Goal: Task Accomplishment & Management: Manage account settings

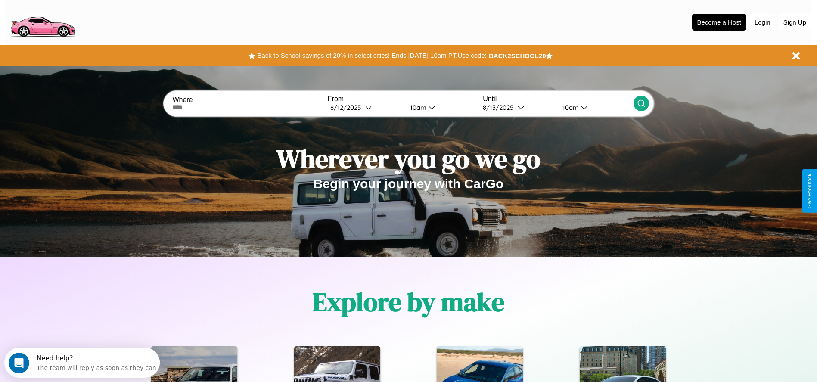
scroll to position [384, 0]
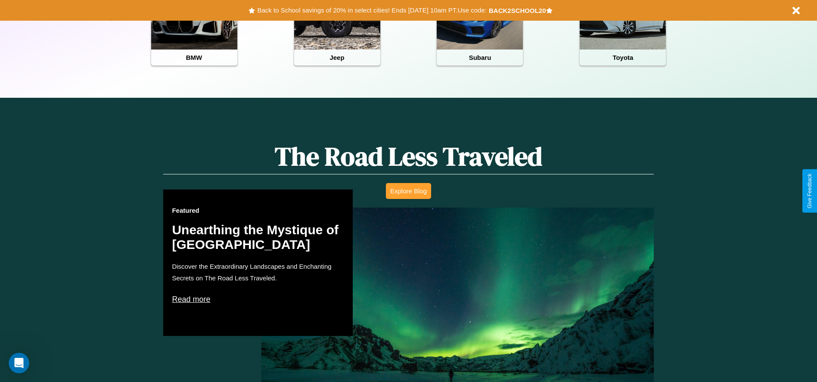
click at [409, 191] on button "Explore Blog" at bounding box center [408, 191] width 45 height 16
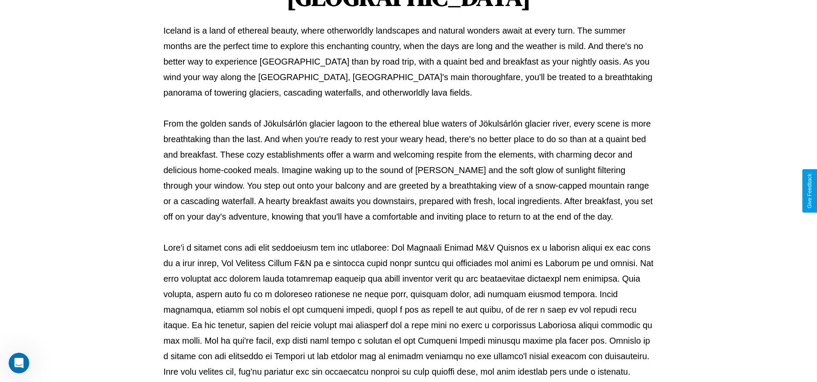
scroll to position [286, 0]
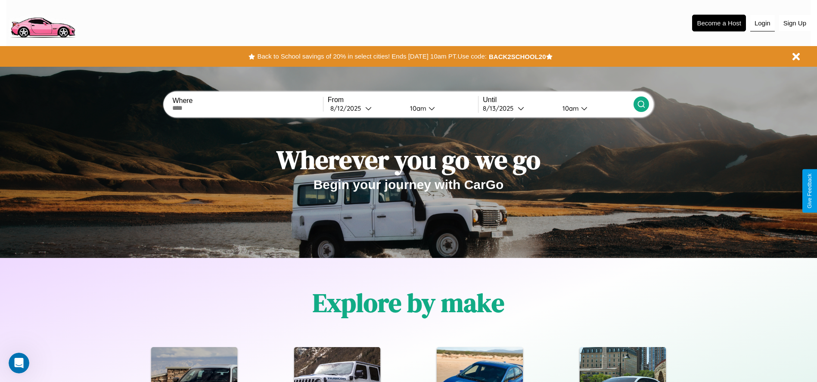
click at [763, 23] on button "Login" at bounding box center [763, 23] width 25 height 16
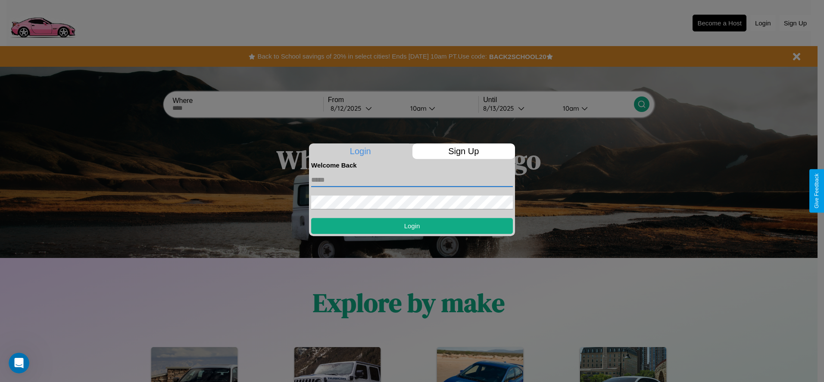
click at [412, 180] on input "text" at bounding box center [412, 180] width 202 height 14
type input "**********"
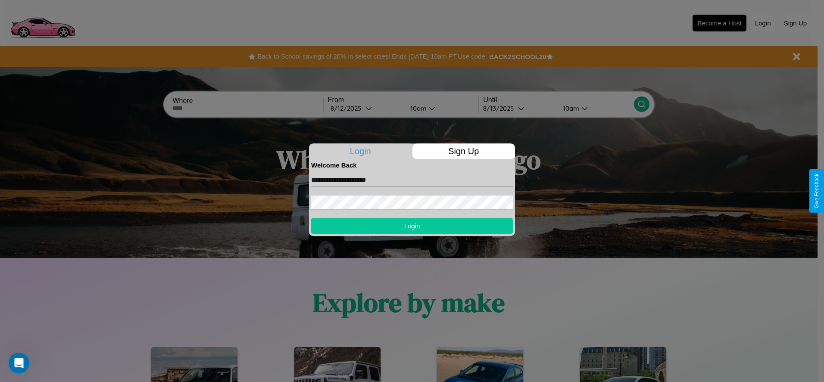
click at [412, 226] on button "Login" at bounding box center [412, 226] width 202 height 16
